Goal: Task Accomplishment & Management: Manage account settings

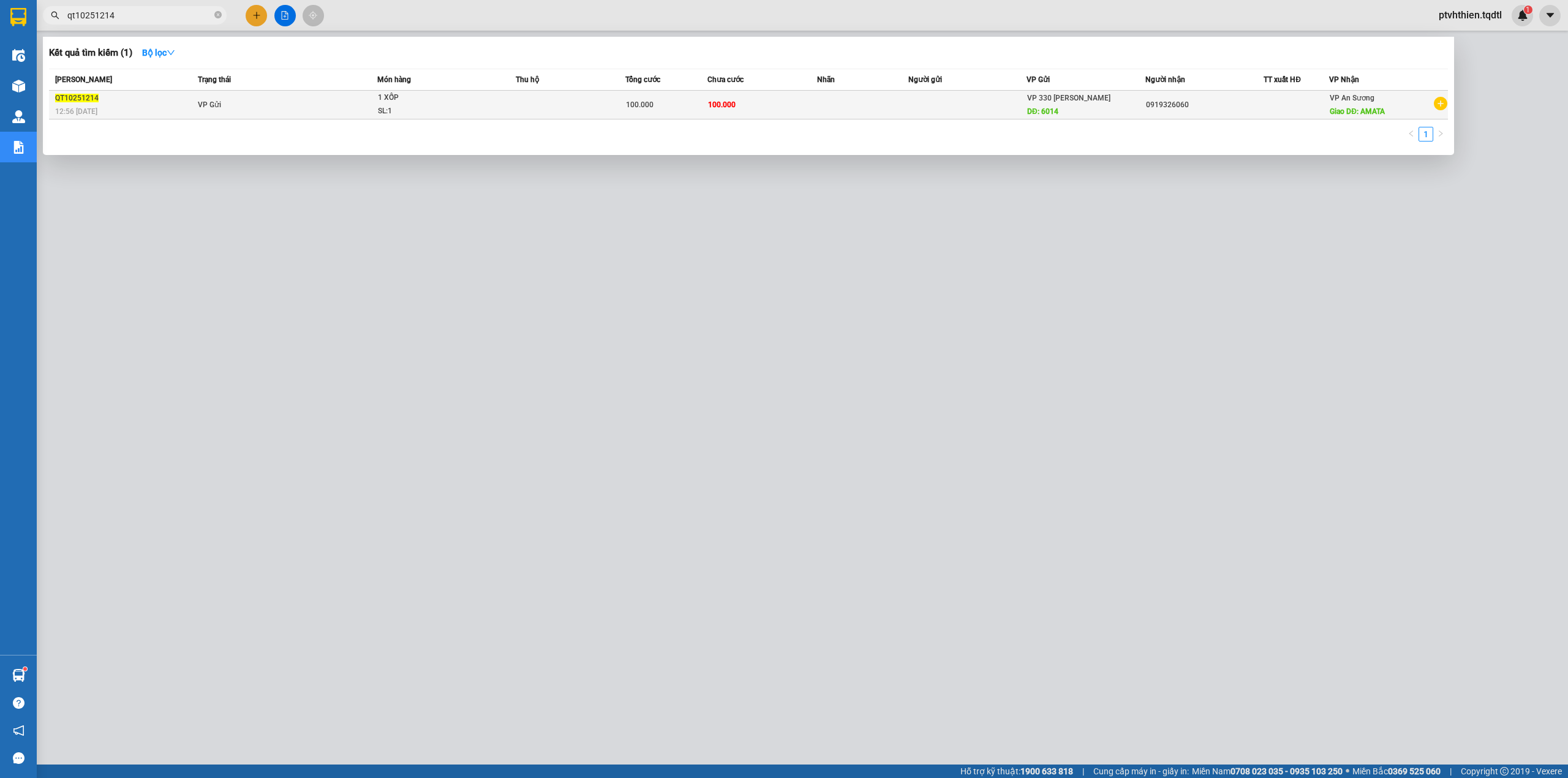
type input "qt10251214"
click at [342, 103] on td "VP Gửi" at bounding box center [286, 105] width 183 height 29
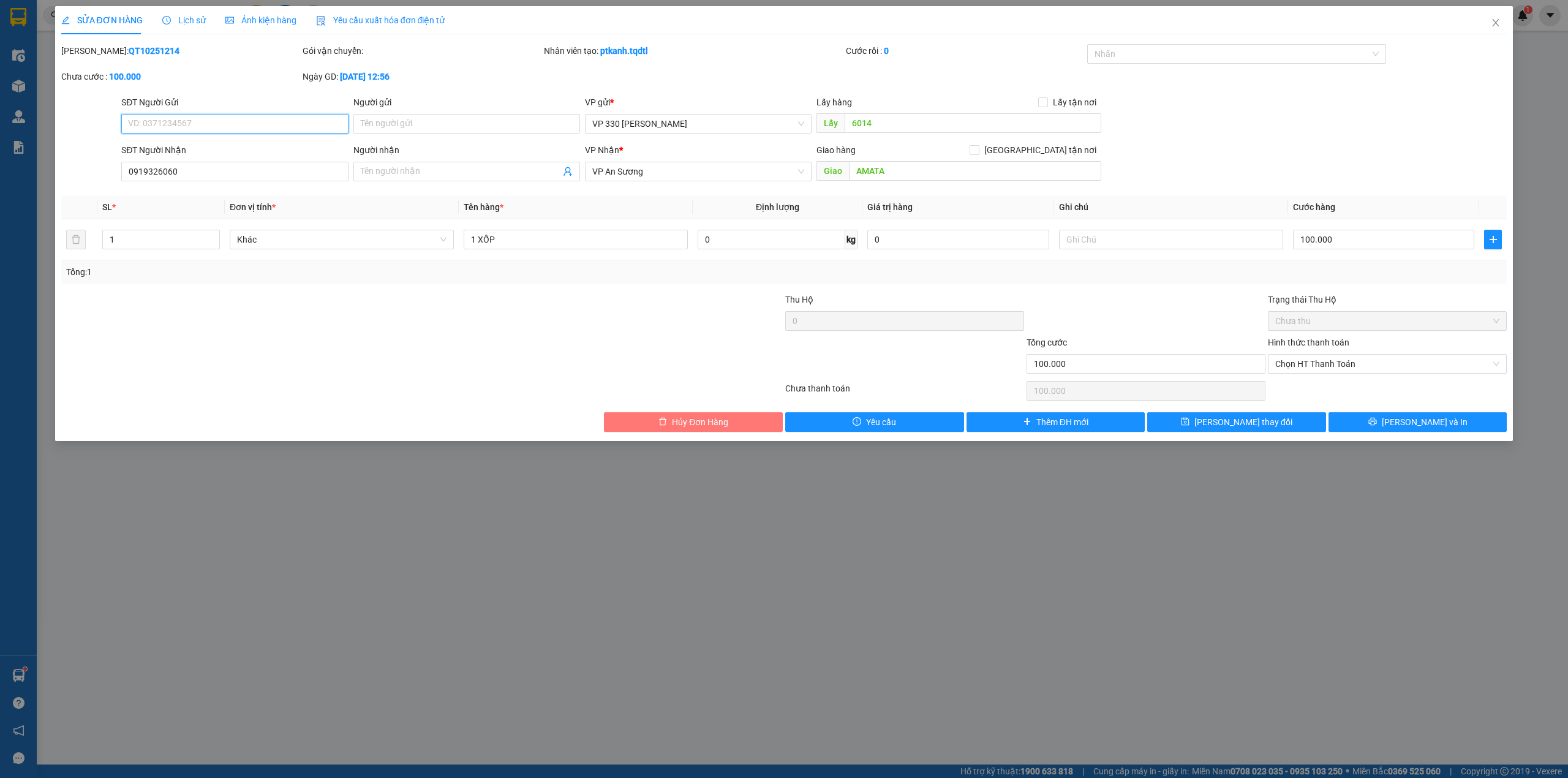
type input "6014"
type input "0919326060"
type input "AMATA"
type input "100.000"
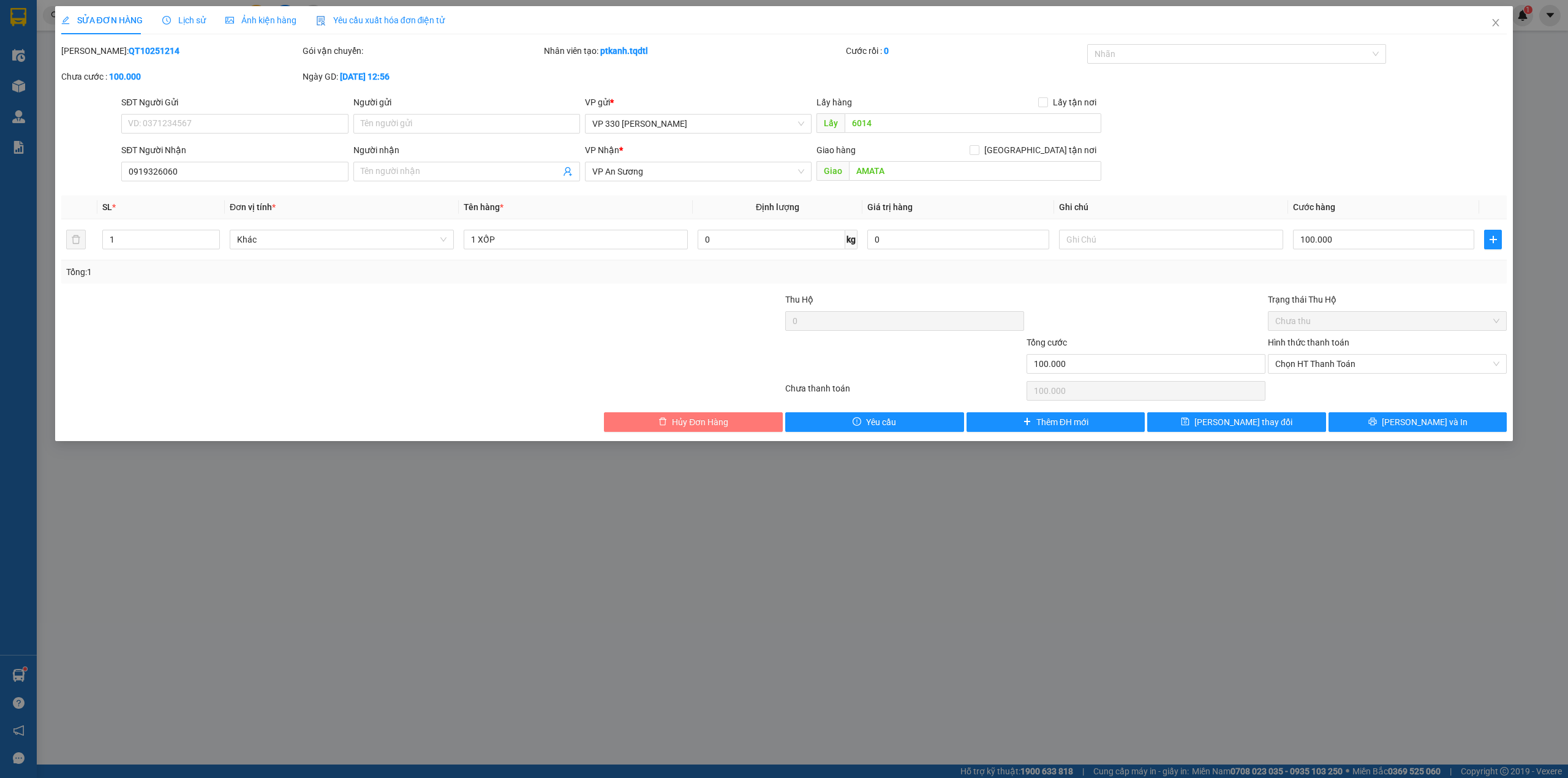
click at [680, 424] on span "Hủy Đơn Hàng" at bounding box center [700, 422] width 57 height 14
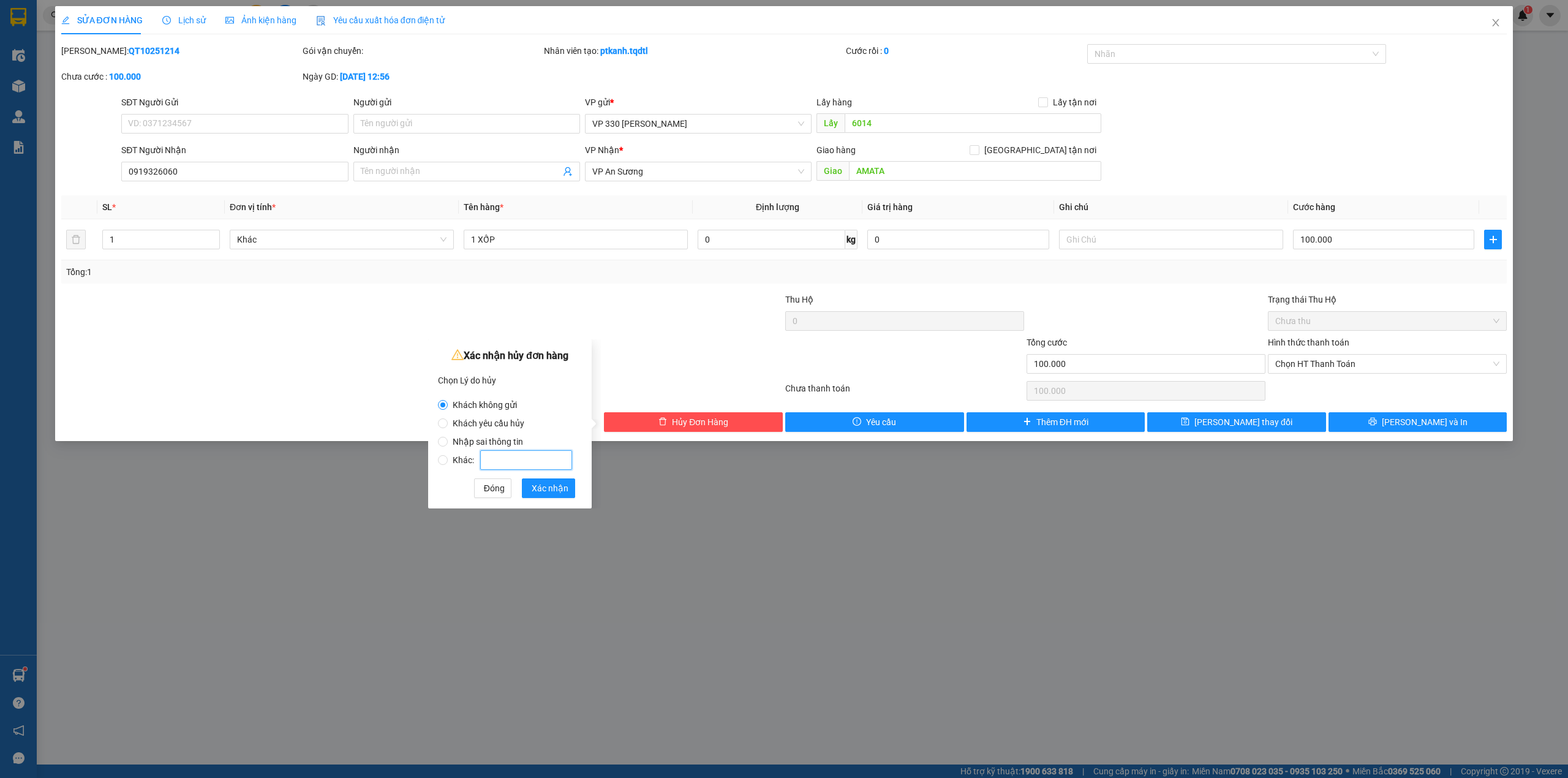
click at [496, 461] on input "Khác:" at bounding box center [526, 459] width 92 height 19
radio input "false"
radio input "true"
type input "sai cước"
click at [544, 484] on span "Xác nhận" at bounding box center [549, 488] width 37 height 14
